Goal: Task Accomplishment & Management: Manage account settings

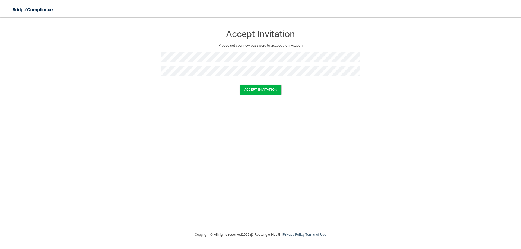
click at [239, 85] on button "Accept Invitation" at bounding box center [260, 90] width 42 height 10
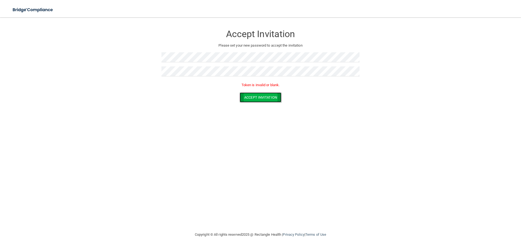
click at [262, 99] on button "Accept Invitation" at bounding box center [260, 97] width 42 height 10
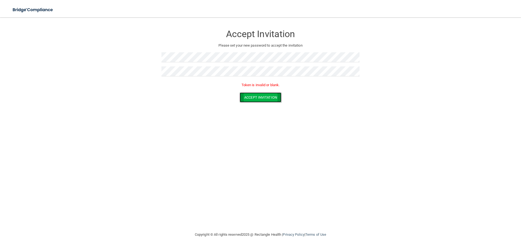
click at [262, 99] on button "Accept Invitation" at bounding box center [260, 97] width 42 height 10
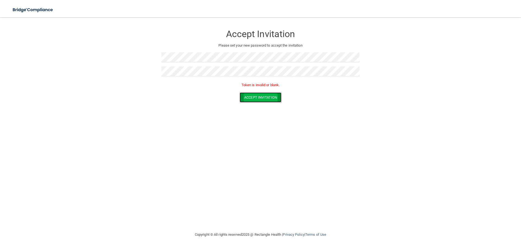
click at [261, 99] on button "Accept Invitation" at bounding box center [260, 97] width 42 height 10
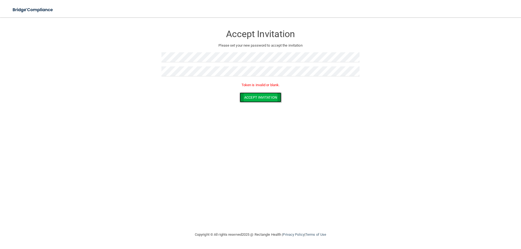
click at [261, 99] on button "Accept Invitation" at bounding box center [260, 97] width 42 height 10
click at [261, 100] on button "Accept Invitation" at bounding box center [260, 97] width 42 height 10
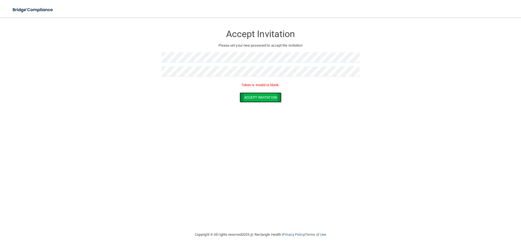
click at [261, 103] on form "Accept Invitation Please set your new password to accept the invitation Token i…" at bounding box center [260, 66] width 499 height 86
click at [261, 104] on form "Accept Invitation Please set your new password to accept the invitation Token i…" at bounding box center [260, 66] width 499 height 86
click at [276, 95] on button "Accept Invitation" at bounding box center [260, 97] width 42 height 10
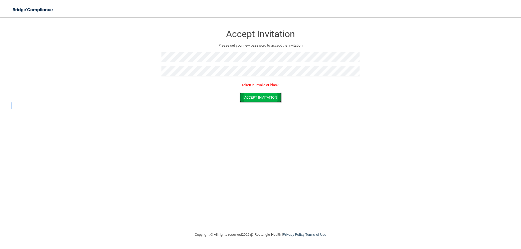
click at [276, 95] on button "Accept Invitation" at bounding box center [260, 97] width 42 height 10
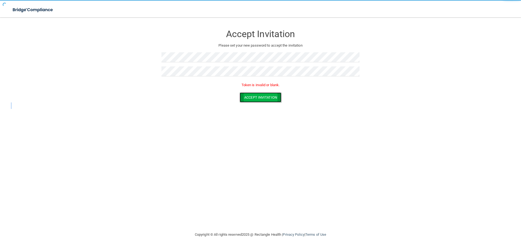
click at [276, 95] on button "Accept Invitation" at bounding box center [260, 97] width 42 height 10
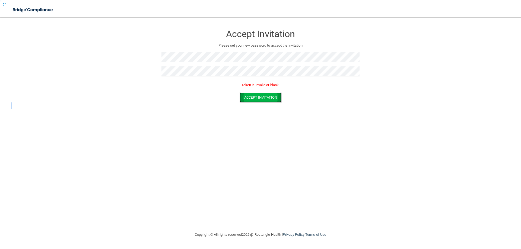
click at [276, 95] on button "Accept Invitation" at bounding box center [260, 97] width 42 height 10
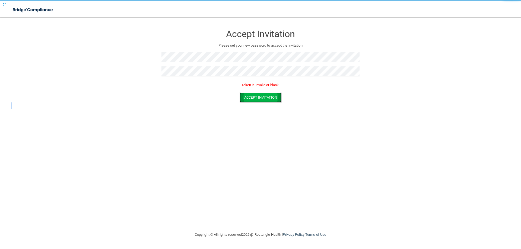
click at [276, 95] on button "Accept Invitation" at bounding box center [260, 97] width 42 height 10
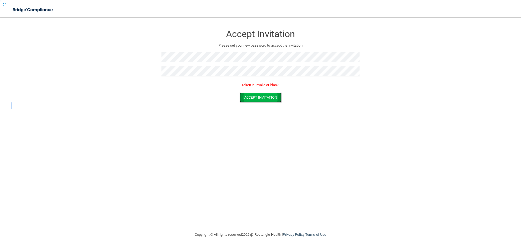
click at [276, 95] on button "Accept Invitation" at bounding box center [260, 97] width 42 height 10
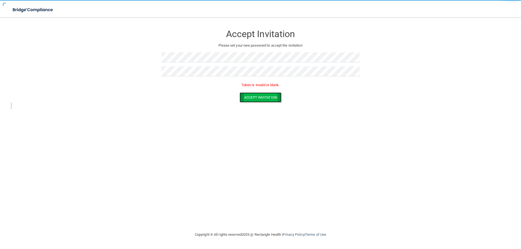
click at [276, 95] on button "Accept Invitation" at bounding box center [260, 97] width 42 height 10
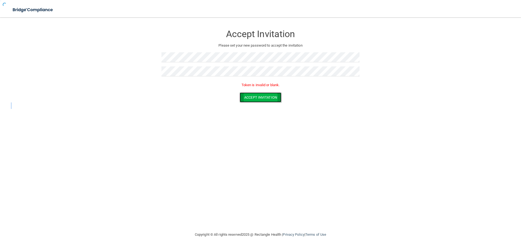
click at [276, 95] on button "Accept Invitation" at bounding box center [260, 97] width 42 height 10
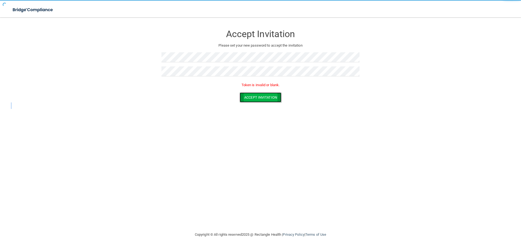
click at [276, 95] on button "Accept Invitation" at bounding box center [260, 97] width 42 height 10
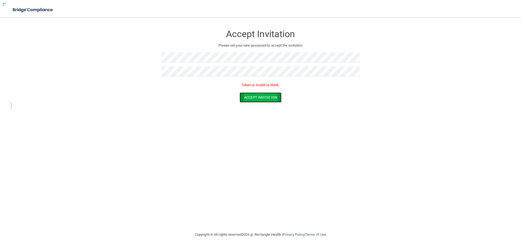
click at [276, 95] on button "Accept Invitation" at bounding box center [260, 97] width 42 height 10
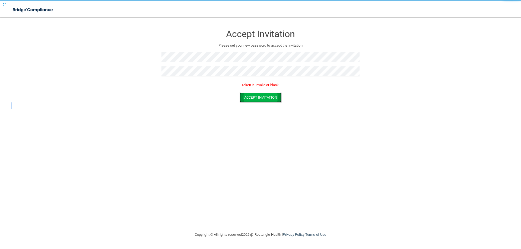
click at [276, 95] on button "Accept Invitation" at bounding box center [260, 97] width 42 height 10
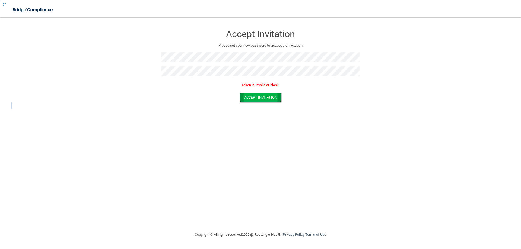
click at [276, 95] on button "Accept Invitation" at bounding box center [260, 97] width 42 height 10
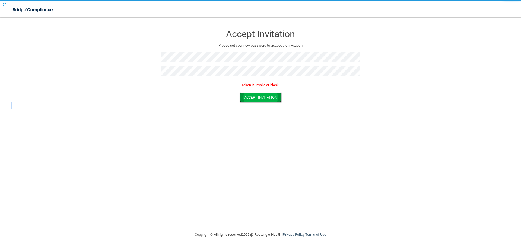
click at [276, 95] on button "Accept Invitation" at bounding box center [260, 97] width 42 height 10
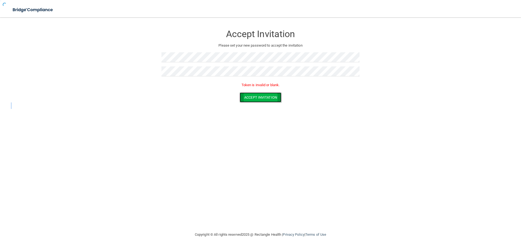
click at [276, 95] on button "Accept Invitation" at bounding box center [260, 97] width 42 height 10
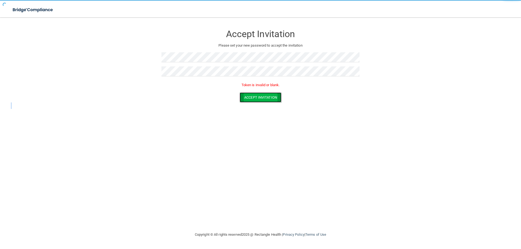
click at [276, 95] on button "Accept Invitation" at bounding box center [260, 97] width 42 height 10
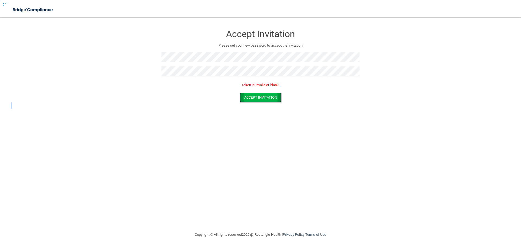
click at [276, 95] on button "Accept Invitation" at bounding box center [260, 97] width 42 height 10
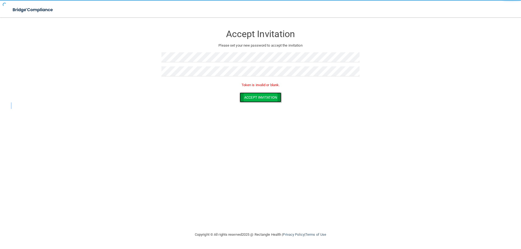
click at [276, 95] on button "Accept Invitation" at bounding box center [260, 97] width 42 height 10
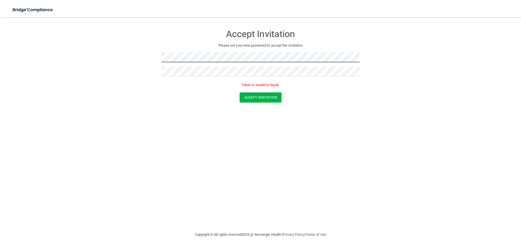
click at [83, 37] on form "Accept Invitation Please set your new password to accept the invitation Token i…" at bounding box center [260, 66] width 499 height 86
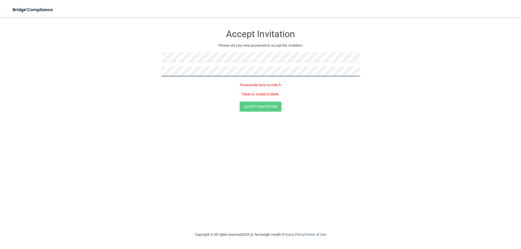
click at [145, 69] on form "Accept Invitation Please set your new password to accept the invitation Passwor…" at bounding box center [260, 70] width 499 height 95
click at [89, 59] on form "Accept Invitation Please set your new password to accept the invitation Passwor…" at bounding box center [260, 70] width 499 height 95
click at [239, 92] on button "Accept Invitation" at bounding box center [260, 97] width 42 height 10
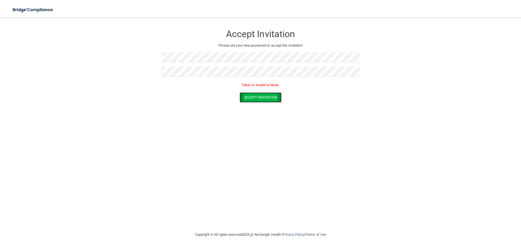
click at [269, 100] on button "Accept Invitation" at bounding box center [260, 97] width 42 height 10
click at [269, 101] on button "Accept Invitation" at bounding box center [260, 97] width 42 height 10
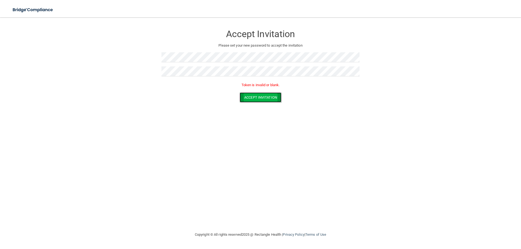
click at [269, 101] on button "Accept Invitation" at bounding box center [260, 97] width 42 height 10
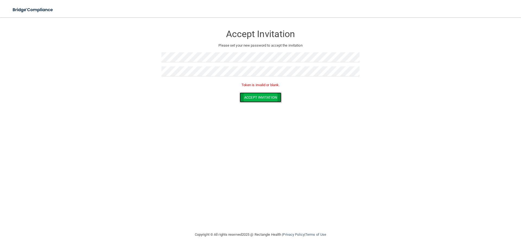
click at [269, 101] on button "Accept Invitation" at bounding box center [260, 97] width 42 height 10
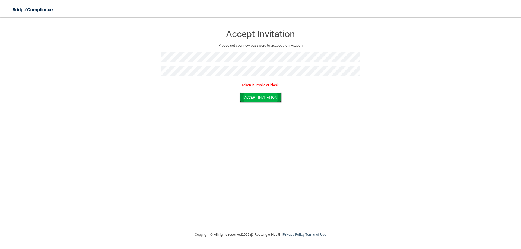
click at [269, 101] on button "Accept Invitation" at bounding box center [260, 97] width 42 height 10
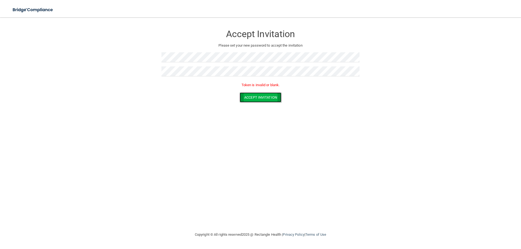
click at [269, 101] on button "Accept Invitation" at bounding box center [260, 97] width 42 height 10
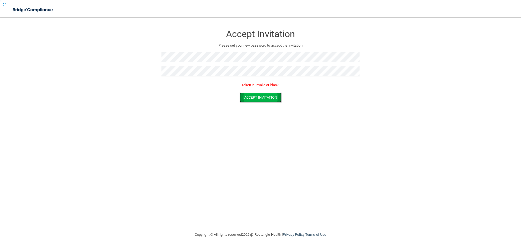
click at [269, 101] on button "Accept Invitation" at bounding box center [260, 97] width 42 height 10
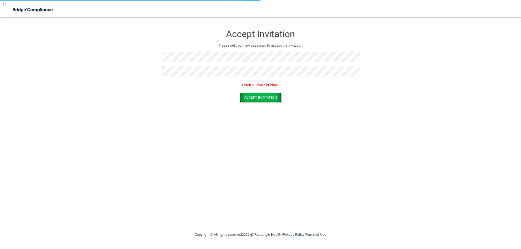
click at [269, 101] on button "Accept Invitation" at bounding box center [260, 97] width 42 height 10
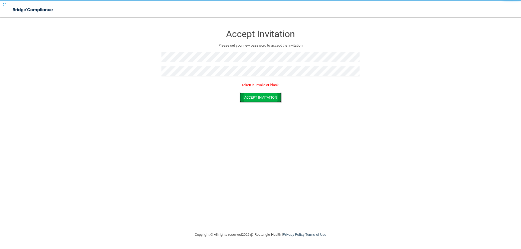
click at [269, 101] on button "Accept Invitation" at bounding box center [260, 97] width 42 height 10
click at [269, 102] on button "Accept Invitation" at bounding box center [260, 97] width 42 height 10
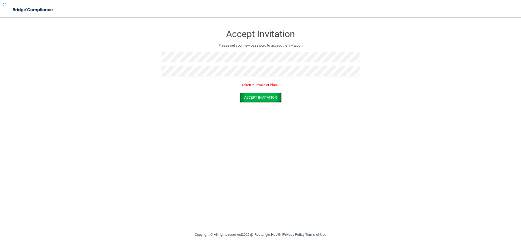
click at [269, 102] on button "Accept Invitation" at bounding box center [260, 97] width 42 height 10
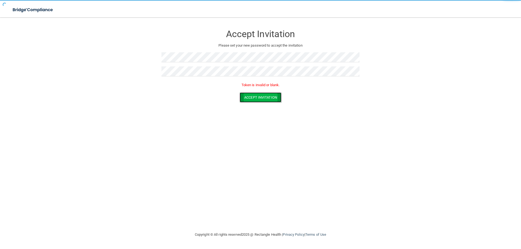
click at [269, 102] on button "Accept Invitation" at bounding box center [260, 97] width 42 height 10
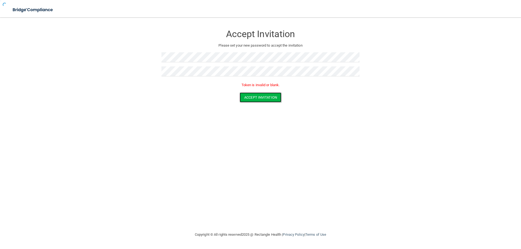
click at [270, 103] on form "Accept Invitation Please set your new password to accept the invitation Token i…" at bounding box center [260, 66] width 499 height 86
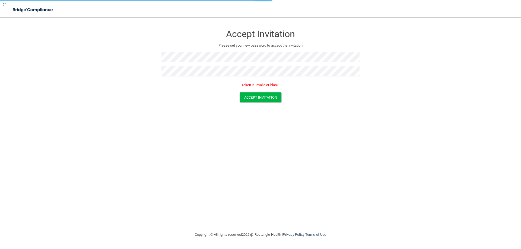
click at [270, 103] on form "Accept Invitation Please set your new password to accept the invitation Token i…" at bounding box center [260, 66] width 499 height 86
click at [270, 104] on form "Accept Invitation Please set your new password to accept the invitation Token i…" at bounding box center [260, 66] width 499 height 86
click at [270, 107] on form "Accept Invitation Please set your new password to accept the invitation Token i…" at bounding box center [260, 66] width 499 height 86
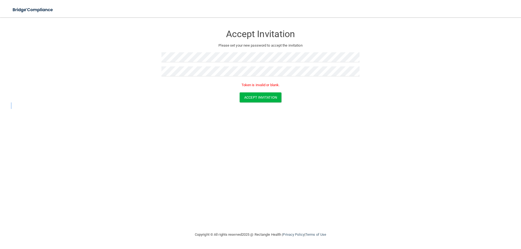
click at [270, 107] on form "Accept Invitation Please set your new password to accept the invitation Token i…" at bounding box center [260, 66] width 499 height 86
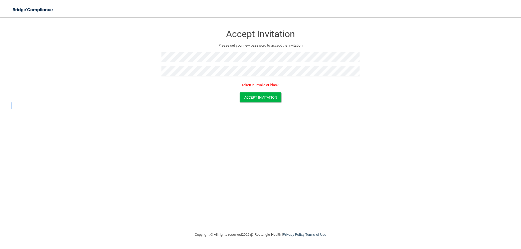
click at [270, 107] on form "Accept Invitation Please set your new password to accept the invitation Token i…" at bounding box center [260, 66] width 499 height 86
click at [268, 99] on button "Accept Invitation" at bounding box center [260, 97] width 42 height 10
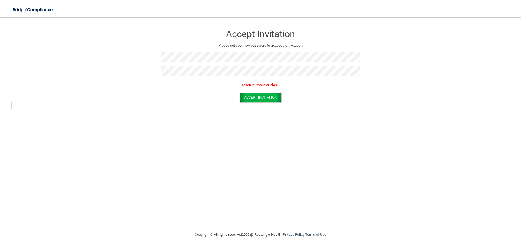
click at [268, 99] on button "Accept Invitation" at bounding box center [260, 97] width 42 height 10
click at [267, 99] on button "Accept Invitation" at bounding box center [260, 97] width 42 height 10
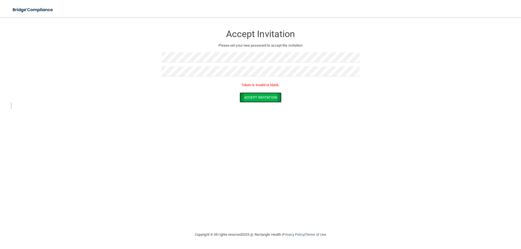
click at [267, 99] on button "Accept Invitation" at bounding box center [260, 97] width 42 height 10
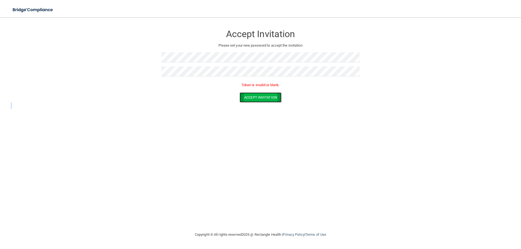
click at [267, 99] on button "Accept Invitation" at bounding box center [260, 97] width 42 height 10
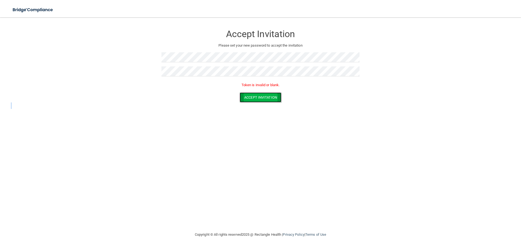
click at [267, 99] on button "Accept Invitation" at bounding box center [260, 97] width 42 height 10
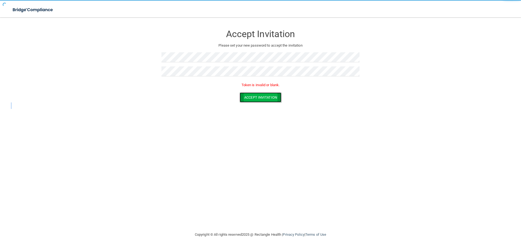
click at [267, 98] on button "Accept Invitation" at bounding box center [260, 97] width 42 height 10
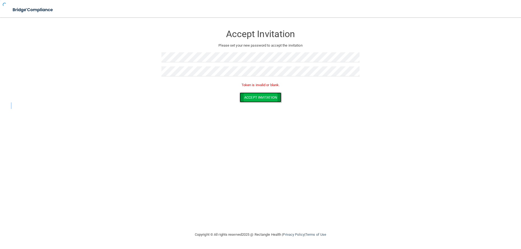
click at [267, 98] on button "Accept Invitation" at bounding box center [260, 97] width 42 height 10
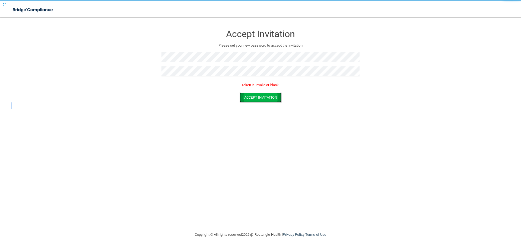
click at [267, 97] on button "Accept Invitation" at bounding box center [260, 97] width 42 height 10
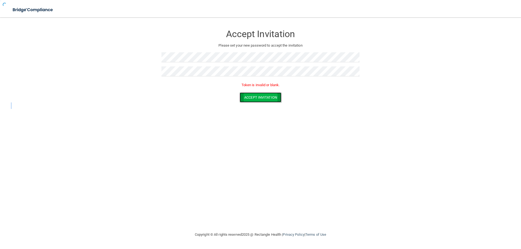
click at [267, 97] on button "Accept Invitation" at bounding box center [260, 97] width 42 height 10
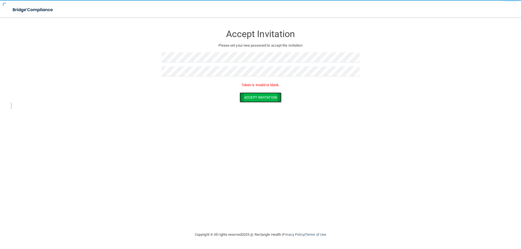
click at [267, 97] on button "Accept Invitation" at bounding box center [260, 97] width 42 height 10
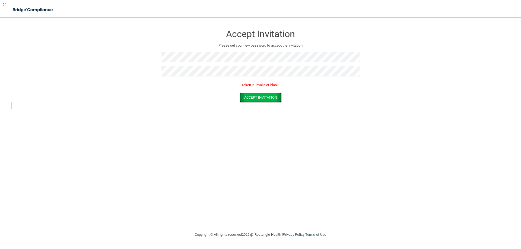
click at [267, 97] on button "Accept Invitation" at bounding box center [260, 97] width 42 height 10
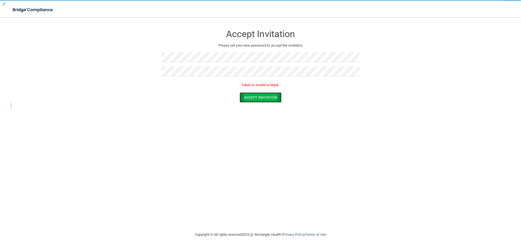
click at [267, 97] on button "Accept Invitation" at bounding box center [260, 97] width 42 height 10
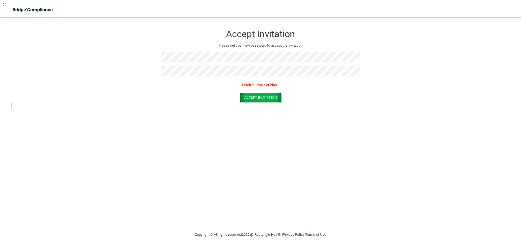
click at [267, 97] on button "Accept Invitation" at bounding box center [260, 97] width 42 height 10
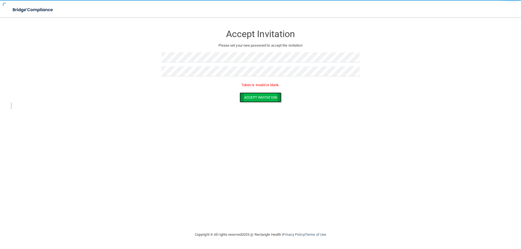
click at [267, 97] on button "Accept Invitation" at bounding box center [260, 97] width 42 height 10
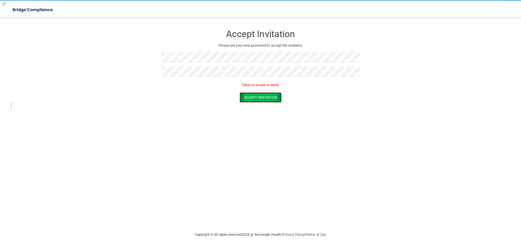
click at [267, 97] on button "Accept Invitation" at bounding box center [260, 97] width 42 height 10
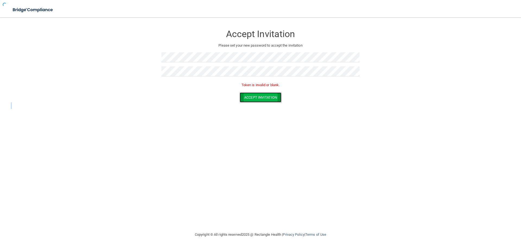
click at [267, 97] on button "Accept Invitation" at bounding box center [260, 97] width 42 height 10
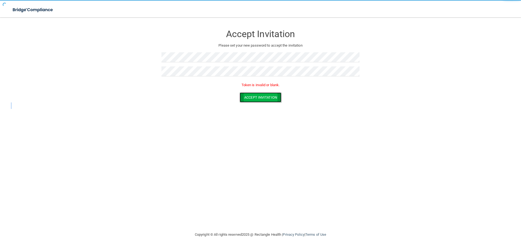
click at [267, 97] on button "Accept Invitation" at bounding box center [260, 97] width 42 height 10
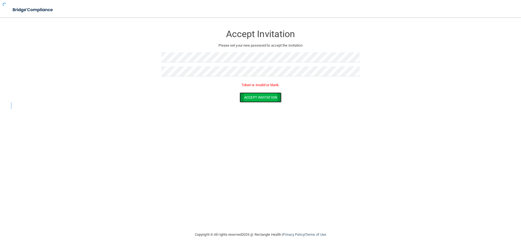
click at [267, 97] on button "Accept Invitation" at bounding box center [260, 97] width 42 height 10
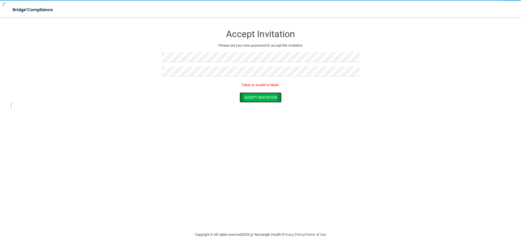
click at [267, 97] on button "Accept Invitation" at bounding box center [260, 97] width 42 height 10
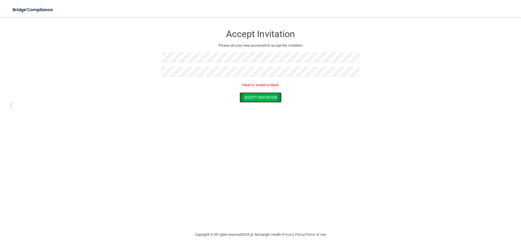
click at [267, 97] on button "Accept Invitation" at bounding box center [260, 97] width 42 height 10
click at [267, 98] on button "Accept Invitation" at bounding box center [260, 97] width 42 height 10
click at [267, 100] on button "Accept Invitation" at bounding box center [260, 97] width 42 height 10
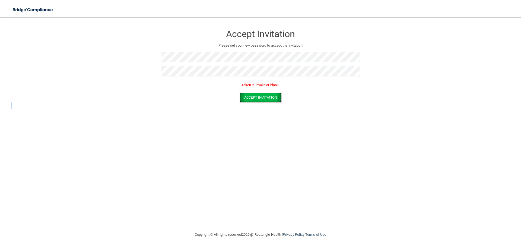
click at [267, 100] on button "Accept Invitation" at bounding box center [260, 97] width 42 height 10
click at [267, 101] on button "Accept Invitation" at bounding box center [260, 97] width 42 height 10
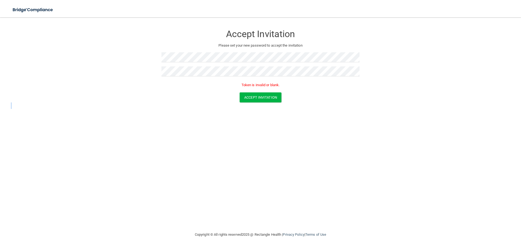
click at [248, 133] on div "Accept Invitation Please set your new password to accept the invitation Token i…" at bounding box center [260, 124] width 499 height 203
click at [255, 96] on button "Accept Invitation" at bounding box center [260, 97] width 42 height 10
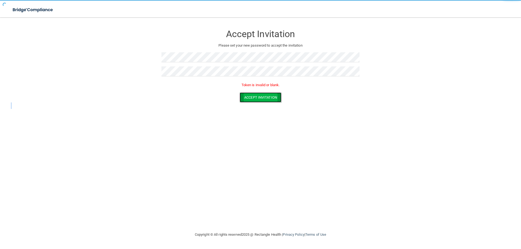
click at [255, 96] on button "Accept Invitation" at bounding box center [260, 97] width 42 height 10
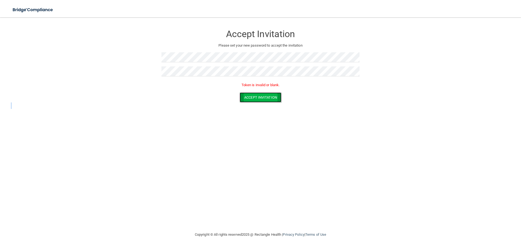
click at [255, 96] on button "Accept Invitation" at bounding box center [260, 97] width 42 height 10
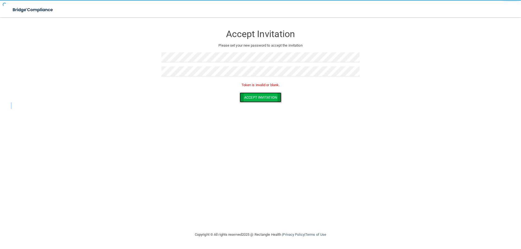
click at [255, 96] on button "Accept Invitation" at bounding box center [260, 97] width 42 height 10
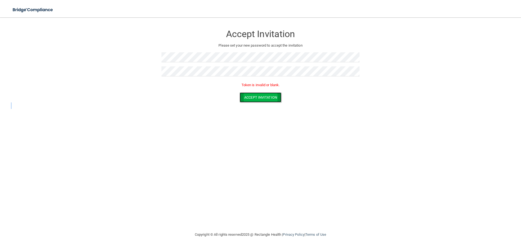
click at [255, 96] on button "Accept Invitation" at bounding box center [260, 97] width 42 height 10
click at [249, 92] on button "Accept Invitation" at bounding box center [260, 97] width 42 height 10
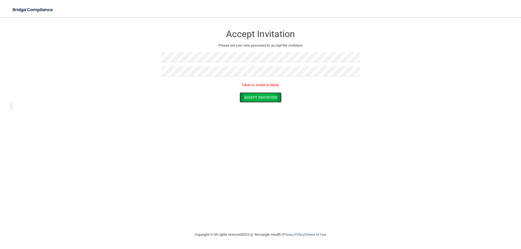
click at [249, 92] on button "Accept Invitation" at bounding box center [260, 97] width 42 height 10
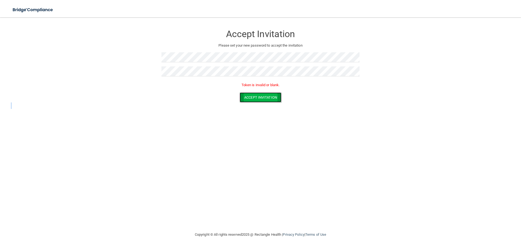
click at [249, 92] on button "Accept Invitation" at bounding box center [260, 97] width 42 height 10
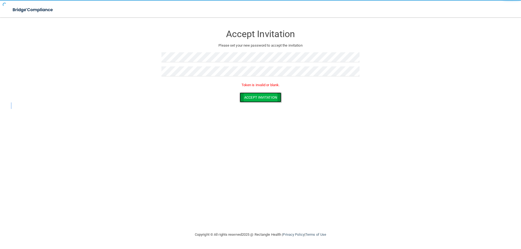
click at [249, 92] on button "Accept Invitation" at bounding box center [260, 97] width 42 height 10
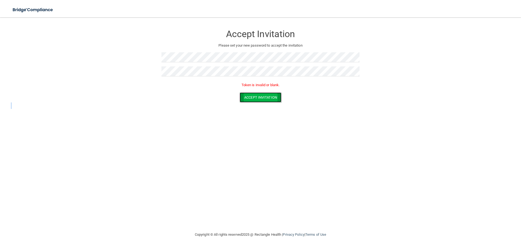
click at [247, 93] on button "Accept Invitation" at bounding box center [260, 97] width 42 height 10
click at [247, 94] on button "Accept Invitation" at bounding box center [260, 97] width 42 height 10
click at [250, 98] on button "Accept Invitation" at bounding box center [260, 97] width 42 height 10
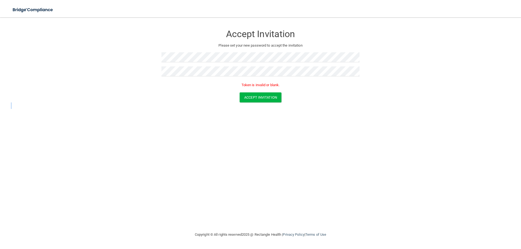
click at [396, 206] on div "Accept Invitation Please set your new password to accept the invitation Token i…" at bounding box center [260, 124] width 499 height 203
click at [433, 49] on form "Accept Invitation Please set your new password to accept the invitation Token i…" at bounding box center [260, 66] width 499 height 86
click at [311, 195] on div "Accept Invitation Please set your new password to accept the invitation Token i…" at bounding box center [260, 124] width 499 height 203
click at [267, 100] on button "Accept Invitation" at bounding box center [260, 97] width 42 height 10
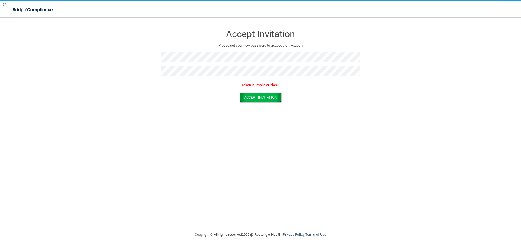
click at [267, 100] on button "Accept Invitation" at bounding box center [260, 97] width 42 height 10
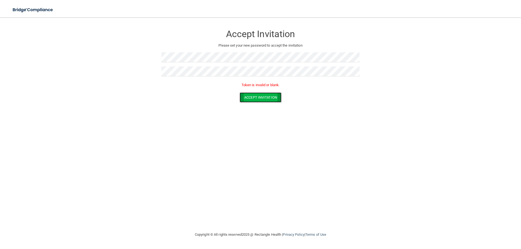
click at [250, 99] on button "Accept Invitation" at bounding box center [260, 97] width 42 height 10
click at [39, 9] on img at bounding box center [33, 9] width 50 height 11
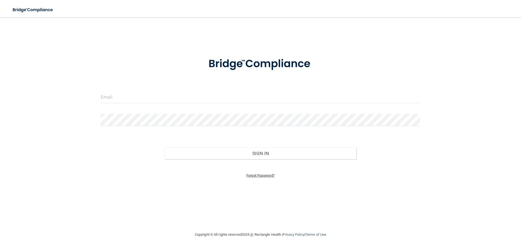
click at [248, 174] on link "Forgot Password?" at bounding box center [260, 176] width 28 height 4
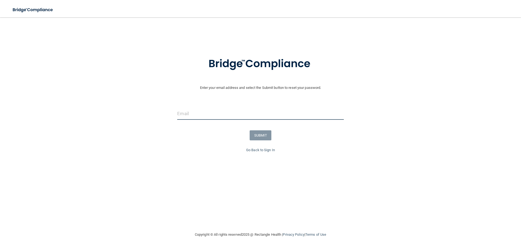
click at [204, 111] on input "email" at bounding box center [260, 114] width 166 height 12
type input "[EMAIL_ADDRESS][DOMAIN_NAME]"
click at [266, 139] on button "SUBMIT" at bounding box center [261, 135] width 22 height 10
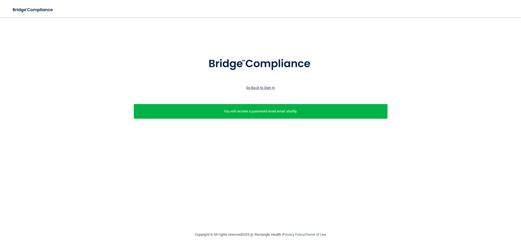
click at [263, 87] on link "Go Back to Sign In" at bounding box center [260, 88] width 29 height 4
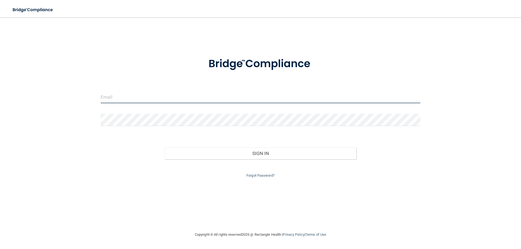
click at [137, 93] on input "email" at bounding box center [260, 97] width 319 height 12
type input "[EMAIL_ADDRESS][DOMAIN_NAME]"
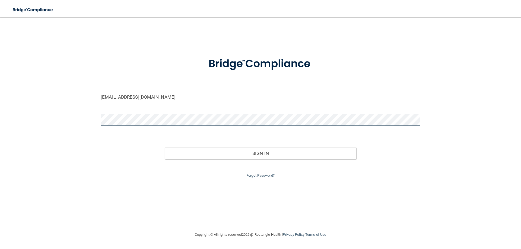
click at [165, 148] on button "Sign In" at bounding box center [261, 154] width 192 height 12
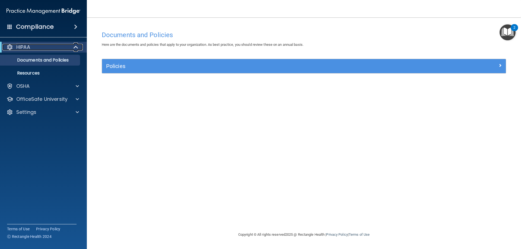
click at [74, 45] on span at bounding box center [76, 47] width 5 height 7
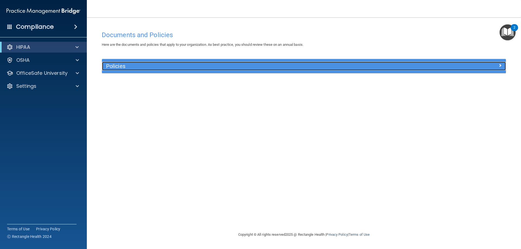
click at [198, 68] on h5 "Policies" at bounding box center [253, 66] width 295 height 6
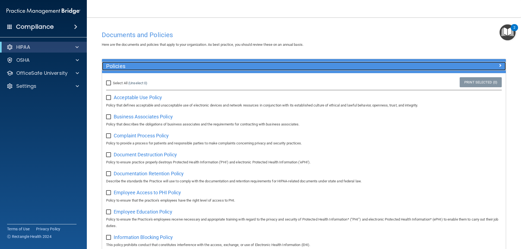
scroll to position [27, 0]
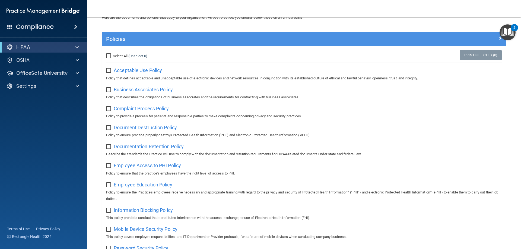
click at [111, 56] on input "Select All (Unselect 0) Unselect All" at bounding box center [109, 56] width 6 height 4
checkbox input "true"
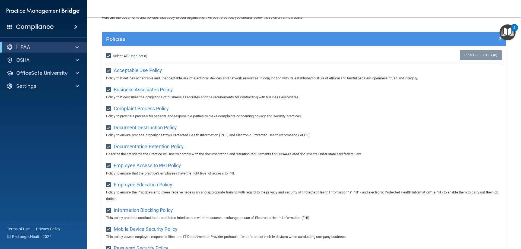
checkbox input "true"
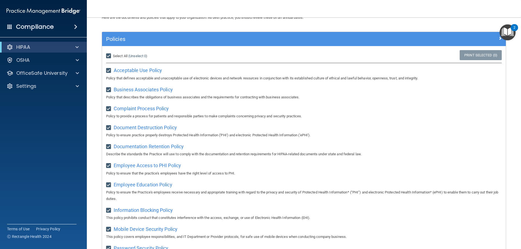
checkbox input "true"
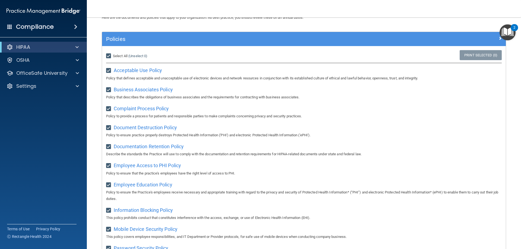
checkbox input "true"
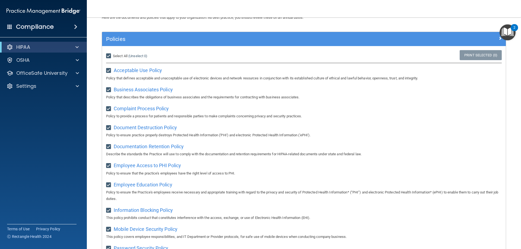
checkbox input "true"
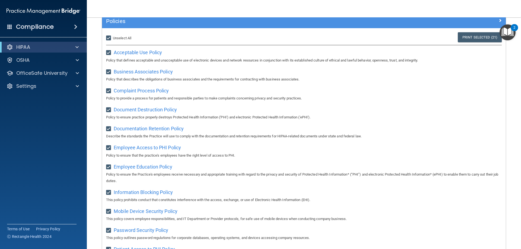
scroll to position [18, 0]
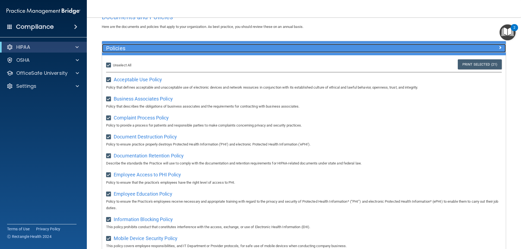
click at [126, 48] on h5 "Policies" at bounding box center [253, 48] width 295 height 6
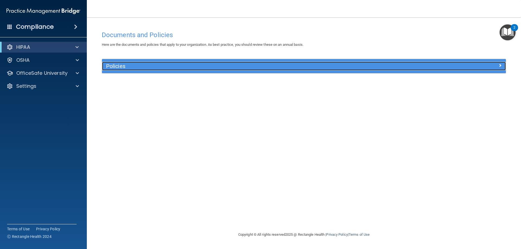
scroll to position [0, 0]
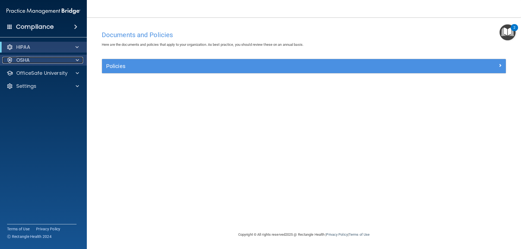
click at [77, 58] on span at bounding box center [77, 60] width 3 height 7
click at [76, 46] on span at bounding box center [76, 47] width 3 height 7
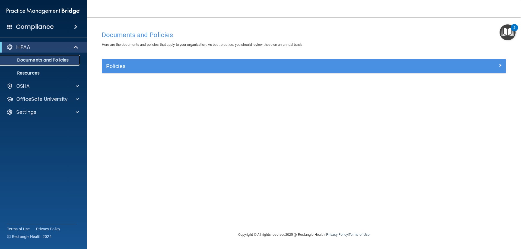
click at [33, 61] on p "Documents and Policies" at bounding box center [41, 59] width 74 height 5
click at [130, 73] on div "Policies" at bounding box center [304, 66] width 404 height 14
click at [130, 71] on div "Policies" at bounding box center [304, 66] width 404 height 14
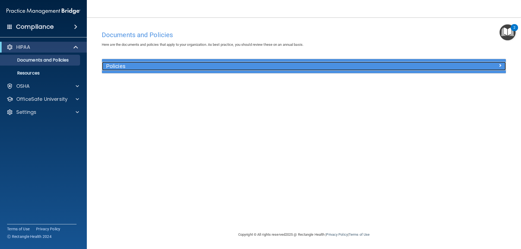
click at [132, 69] on div "Policies" at bounding box center [253, 66] width 303 height 9
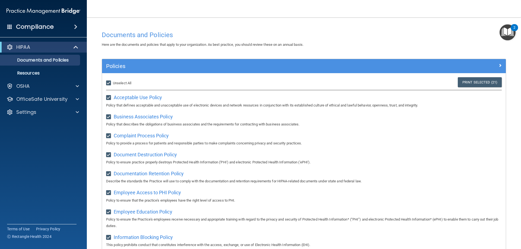
click at [121, 85] on span "Unselect All" at bounding box center [122, 83] width 18 height 4
click at [112, 85] on input "Select All (Unselect 21) Unselect All" at bounding box center [109, 83] width 6 height 4
checkbox input "false"
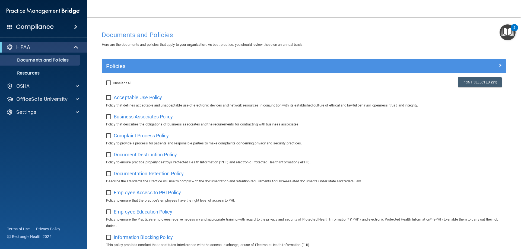
checkbox input "false"
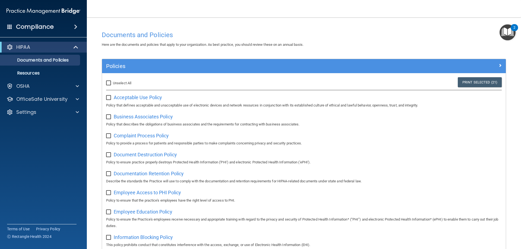
checkbox input "false"
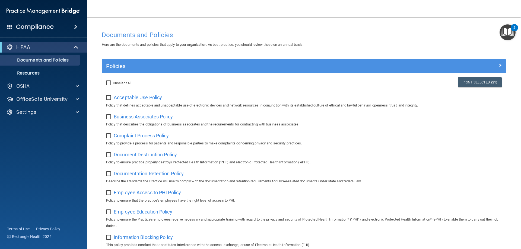
checkbox input "false"
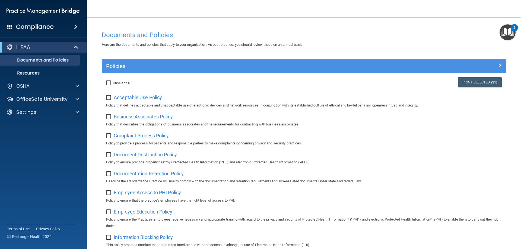
checkbox input "false"
click at [129, 96] on span "Acceptable Use Policy" at bounding box center [138, 98] width 48 height 6
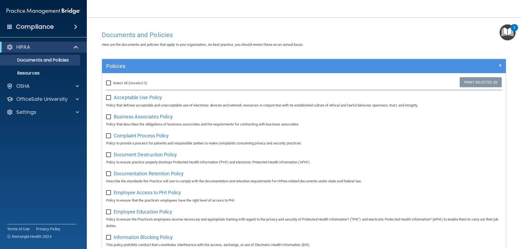
scroll to position [27, 0]
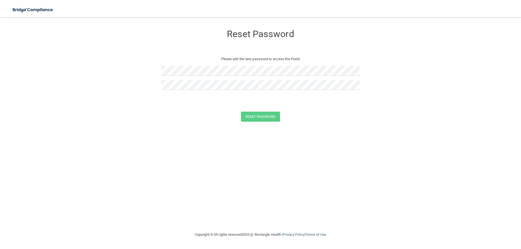
click at [185, 64] on div "Reset Password Please add the new password to access the Portal" at bounding box center [260, 60] width 198 height 75
click at [185, 80] on div "Reset Password Please add the new password to access the Portal" at bounding box center [260, 60] width 198 height 75
click at [241, 112] on button "Reset Password" at bounding box center [260, 117] width 39 height 10
